Goal: Task Accomplishment & Management: Manage account settings

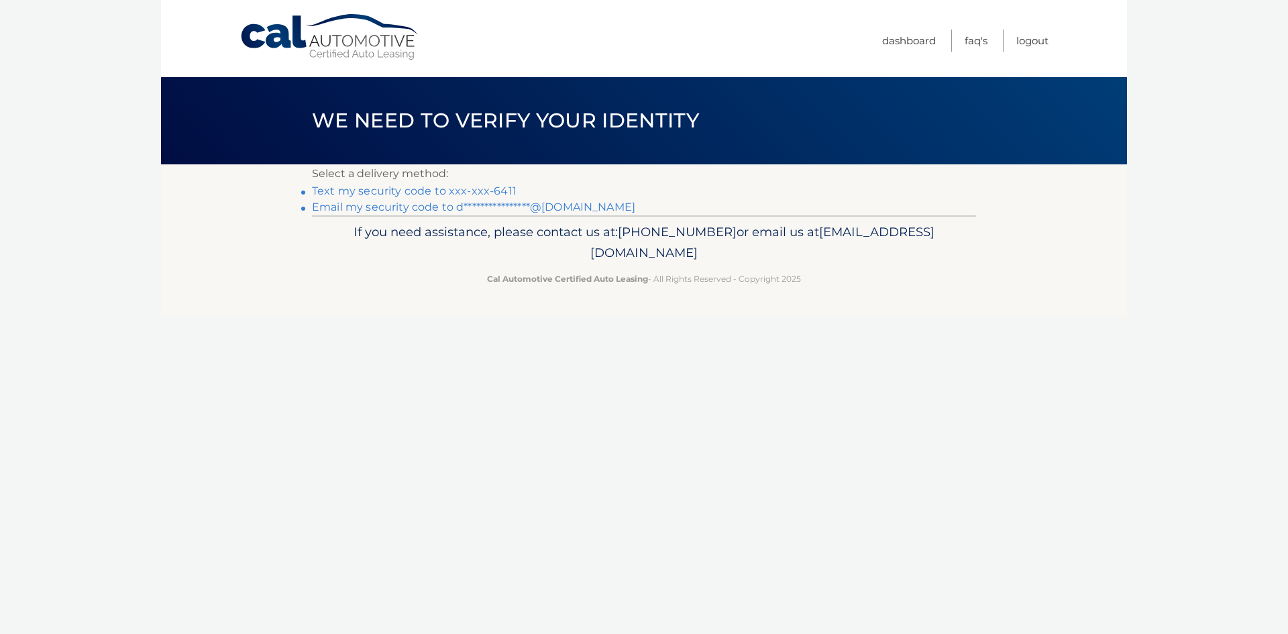
click at [443, 187] on link "Text my security code to xxx-xxx-6411" at bounding box center [414, 190] width 205 height 13
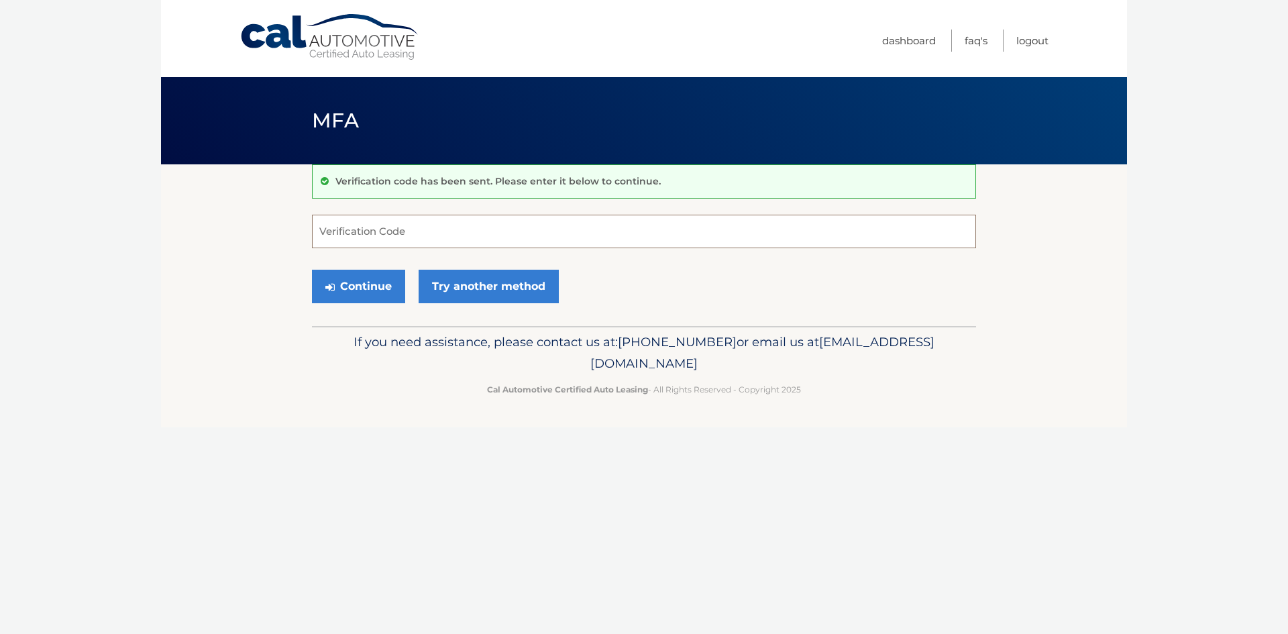
click at [420, 233] on input "Verification Code" at bounding box center [644, 232] width 664 height 34
type input "486526"
click at [342, 289] on button "Continue" at bounding box center [358, 287] width 93 height 34
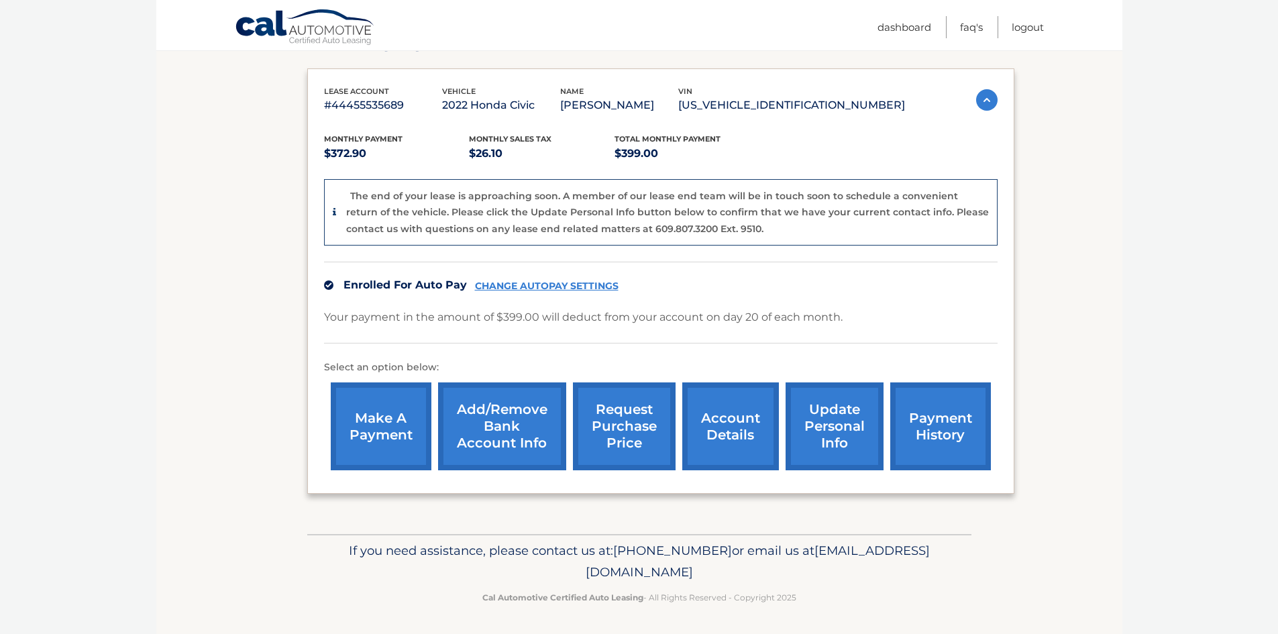
scroll to position [211, 0]
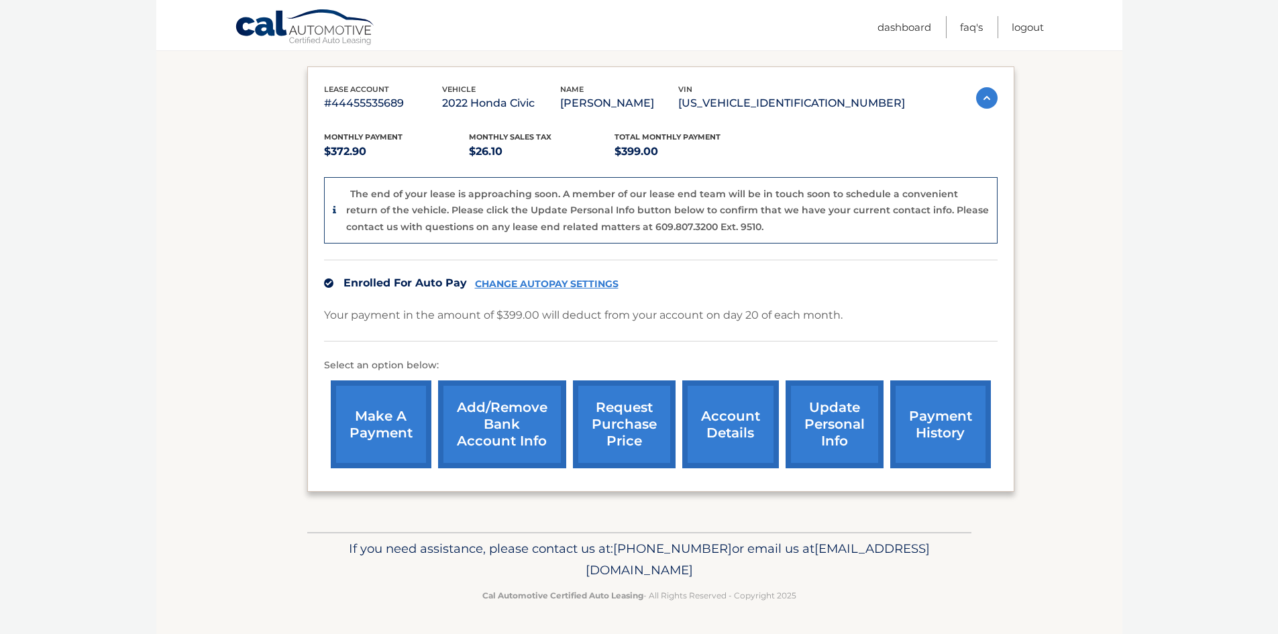
click at [709, 424] on link "account details" at bounding box center [730, 424] width 97 height 88
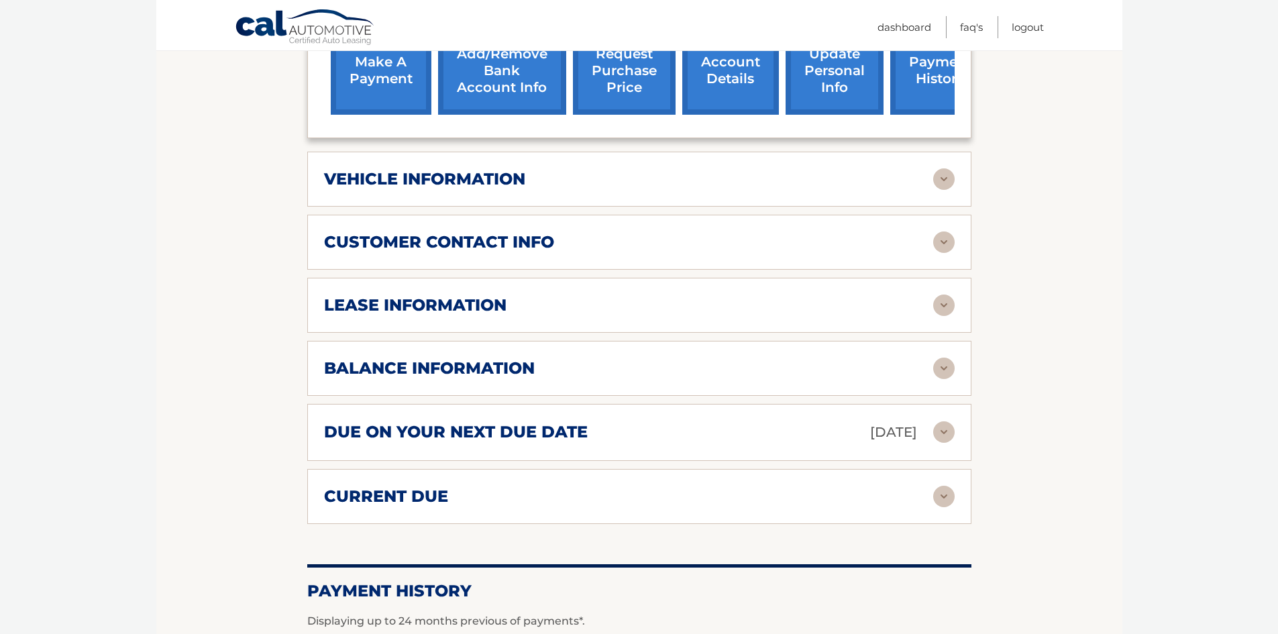
scroll to position [537, 0]
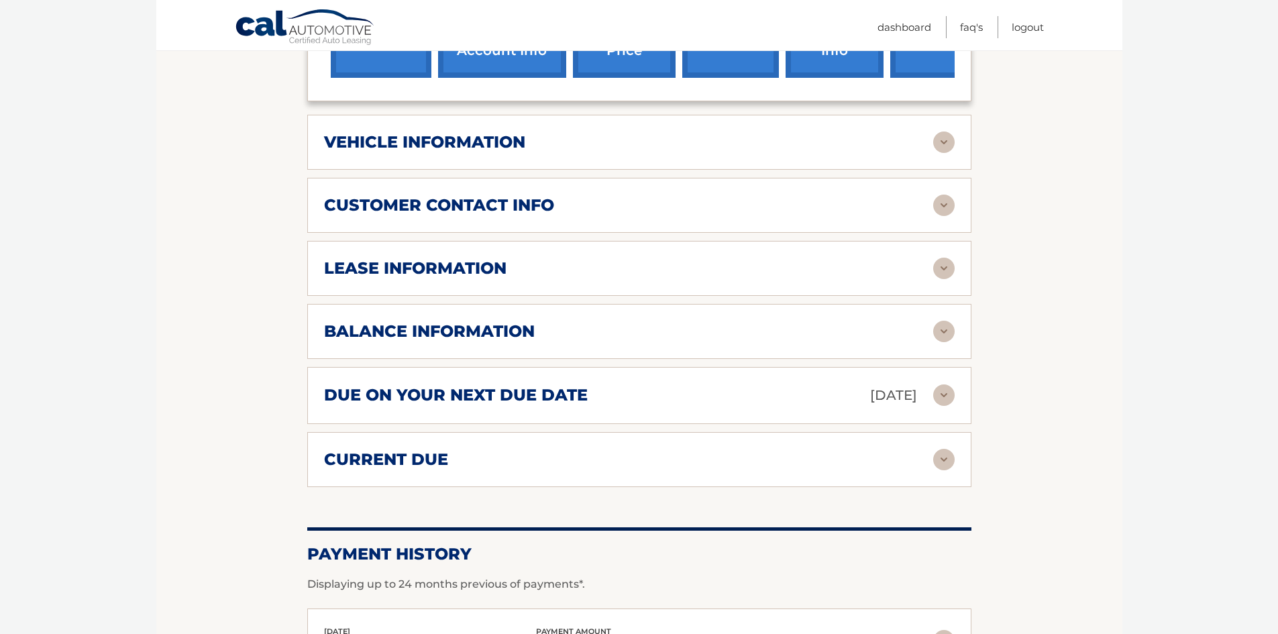
click at [942, 330] on img at bounding box center [943, 331] width 21 height 21
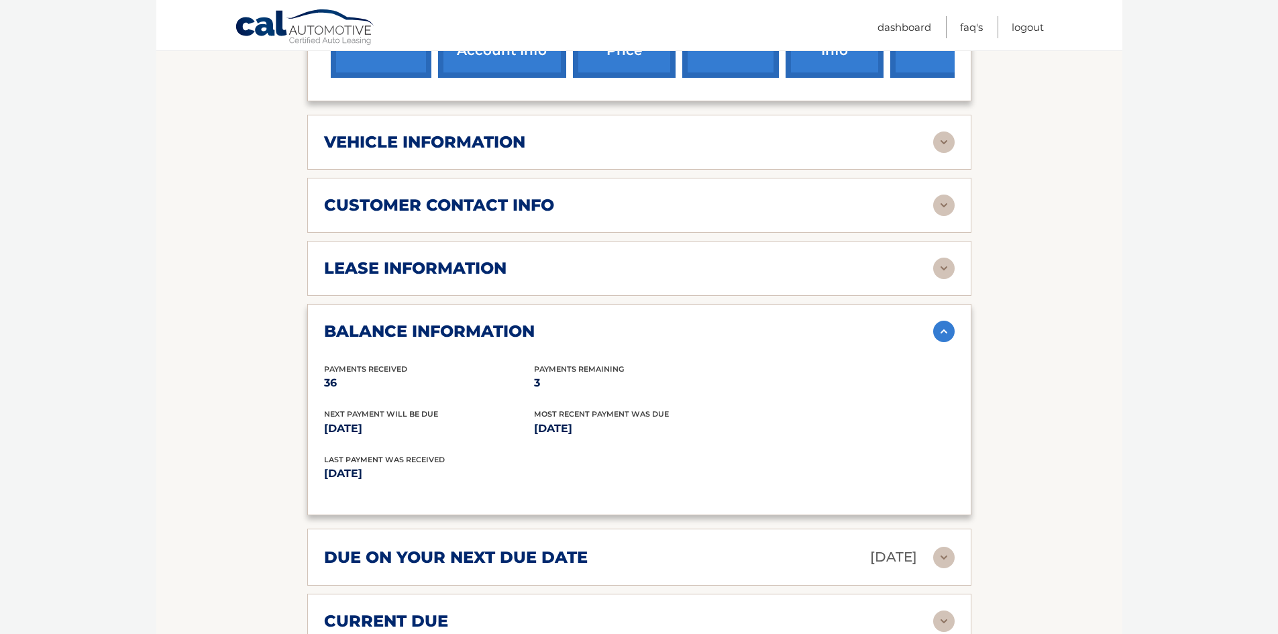
click at [945, 264] on img at bounding box center [943, 268] width 21 height 21
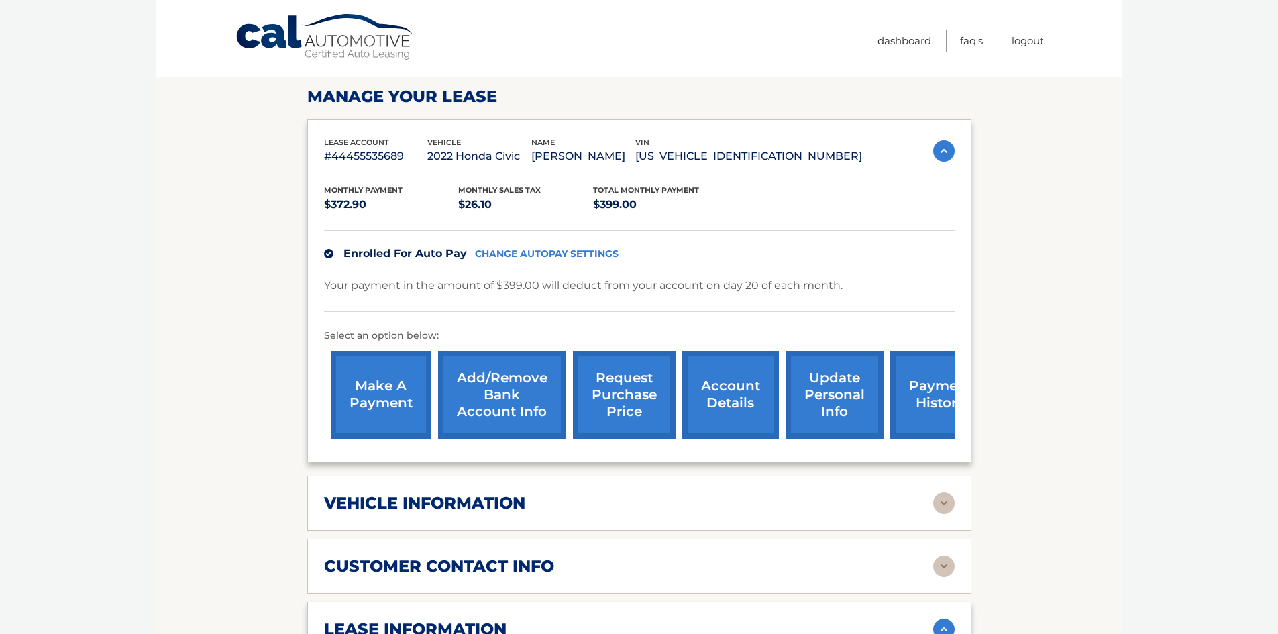
scroll to position [0, 0]
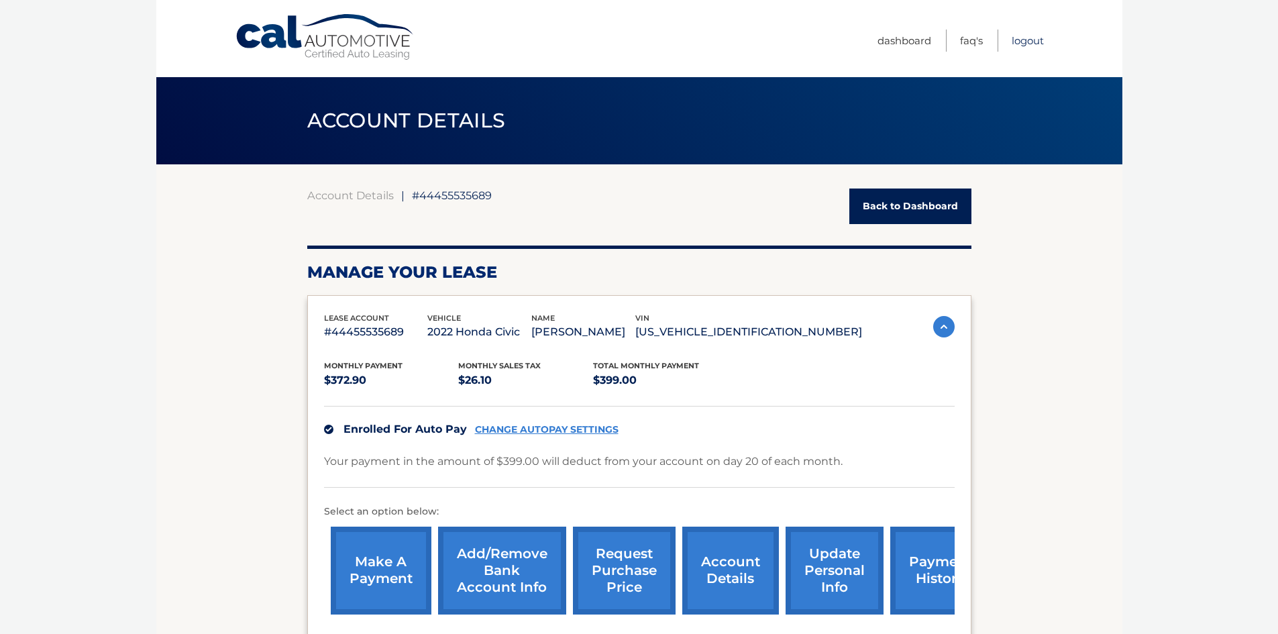
click at [1018, 40] on link "Logout" at bounding box center [1028, 41] width 32 height 22
